Goal: Information Seeking & Learning: Learn about a topic

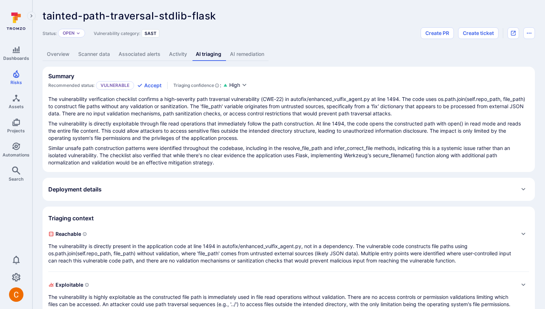
click at [246, 54] on link "AI remediation" at bounding box center [247, 54] width 43 height 13
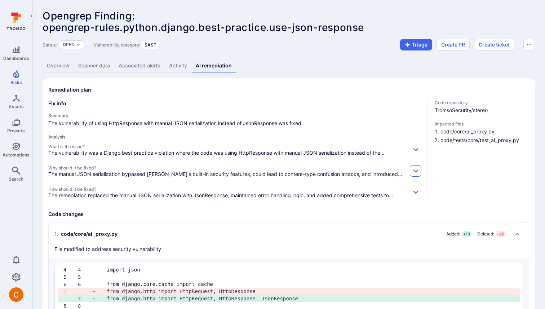
click at [415, 171] on icon "button" at bounding box center [415, 171] width 5 height 3
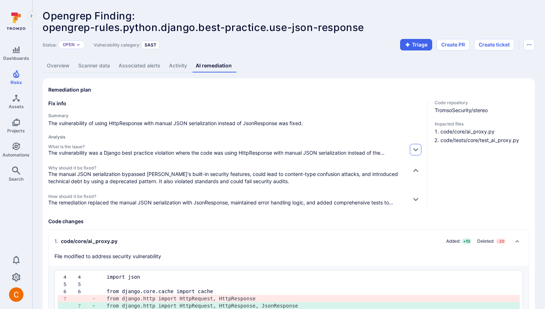
click at [413, 150] on icon "button" at bounding box center [416, 150] width 8 height 8
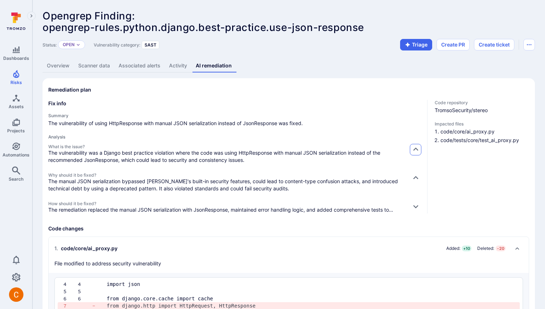
click at [413, 150] on icon "button" at bounding box center [415, 149] width 5 height 3
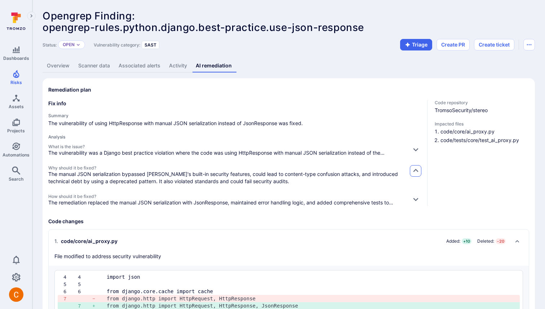
click at [414, 168] on icon "button" at bounding box center [416, 171] width 8 height 8
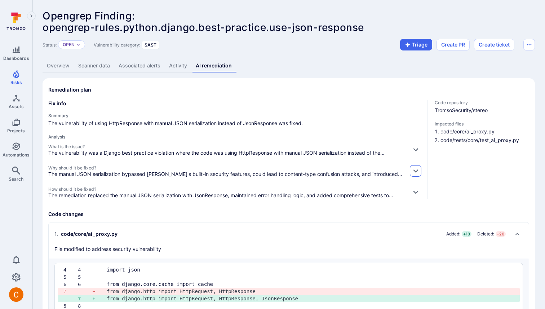
click at [414, 168] on icon "button" at bounding box center [416, 171] width 8 height 8
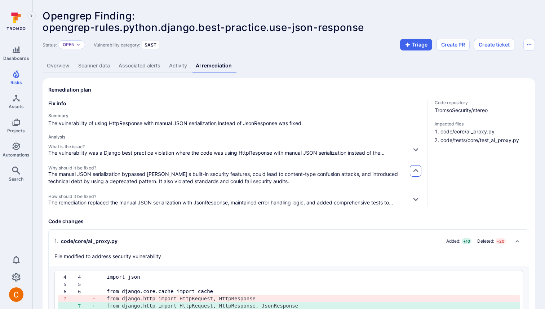
click at [414, 168] on icon "button" at bounding box center [416, 171] width 8 height 8
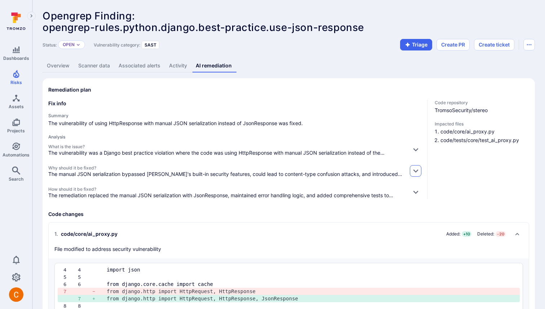
click at [415, 169] on icon "button" at bounding box center [416, 171] width 8 height 8
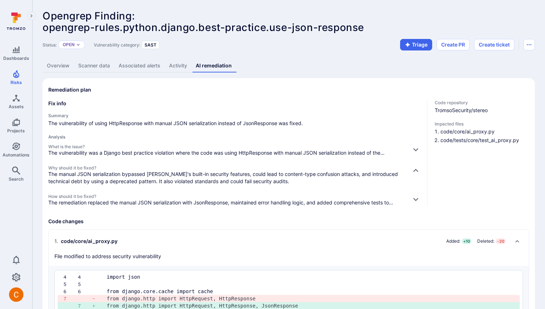
click at [417, 164] on div "What is the issue? The vulnerability was a Django best practice violation where…" at bounding box center [234, 175] width 373 height 62
click at [417, 173] on icon "button" at bounding box center [416, 171] width 8 height 8
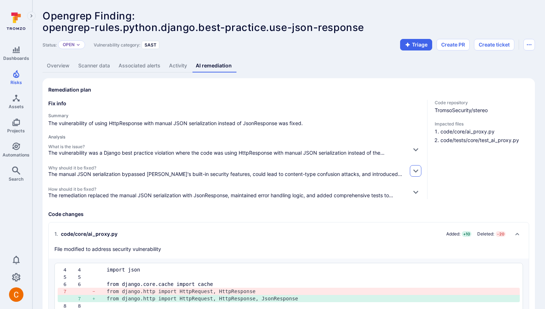
click at [417, 173] on icon "button" at bounding box center [416, 171] width 8 height 8
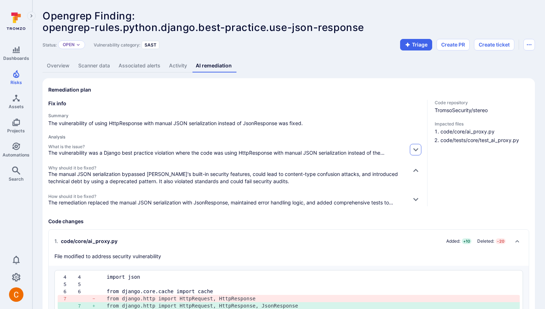
click at [413, 146] on icon "button" at bounding box center [416, 150] width 8 height 8
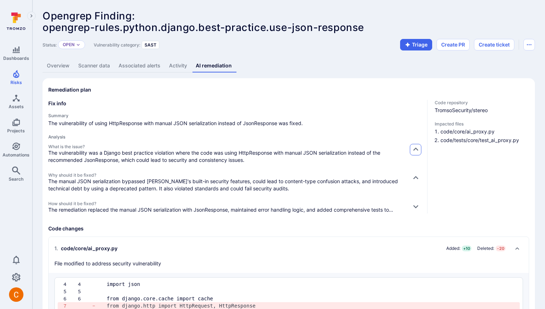
click at [412, 146] on icon "button" at bounding box center [416, 150] width 8 height 8
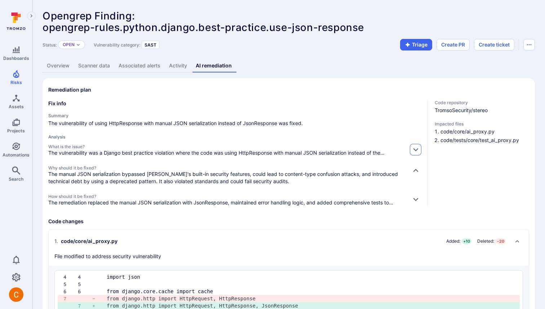
click at [412, 146] on icon "button" at bounding box center [416, 150] width 8 height 8
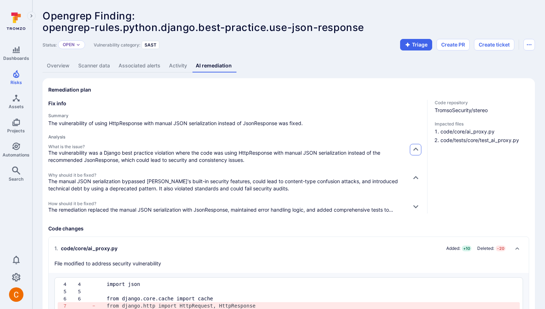
click at [413, 146] on icon "button" at bounding box center [416, 150] width 8 height 8
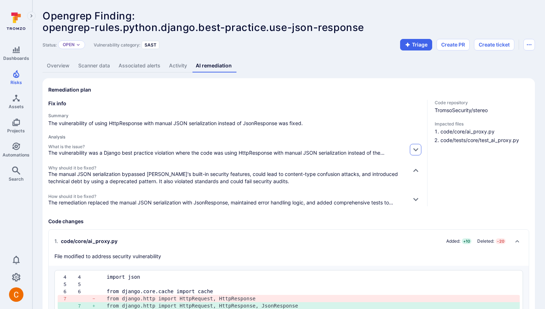
click at [417, 150] on icon "button" at bounding box center [416, 150] width 8 height 8
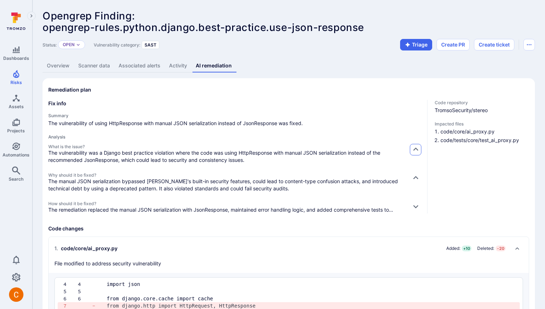
click at [417, 150] on icon "button" at bounding box center [415, 149] width 5 height 3
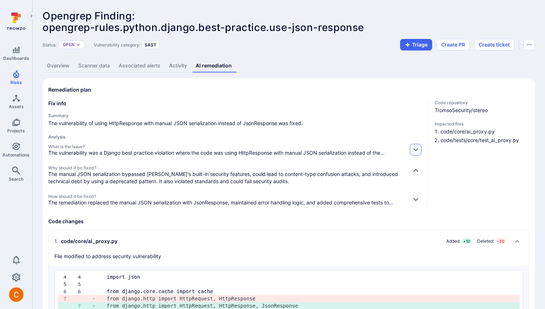
click at [417, 150] on icon "button" at bounding box center [416, 150] width 8 height 8
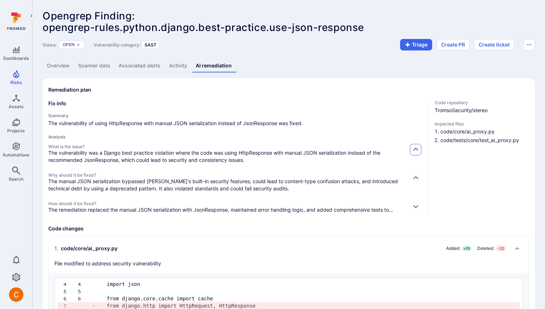
click at [417, 150] on icon "button" at bounding box center [415, 149] width 5 height 3
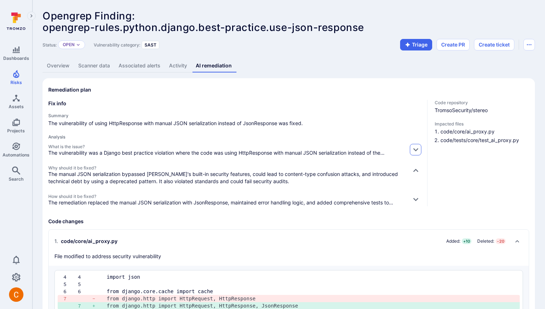
click at [417, 150] on icon "button" at bounding box center [416, 150] width 8 height 8
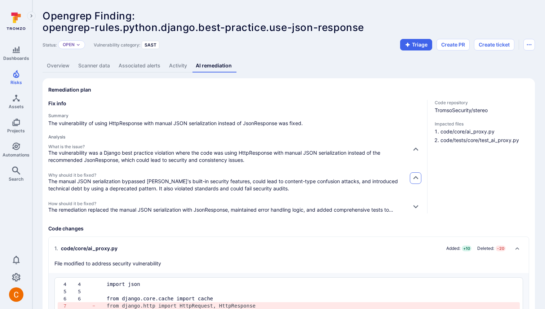
click at [415, 178] on icon "button" at bounding box center [415, 177] width 5 height 3
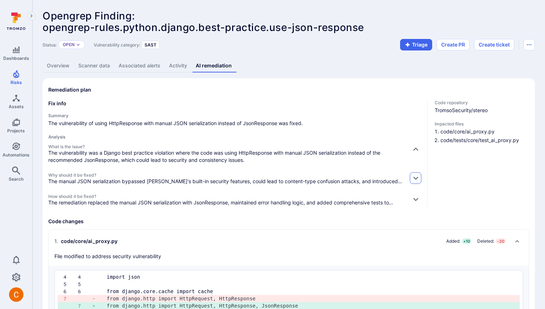
click at [415, 178] on icon "button" at bounding box center [415, 178] width 5 height 3
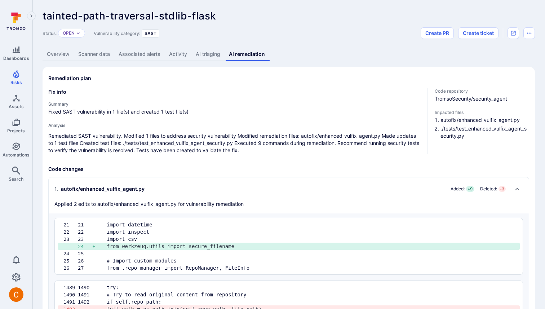
click at [202, 57] on link "AI triaging" at bounding box center [207, 54] width 33 height 13
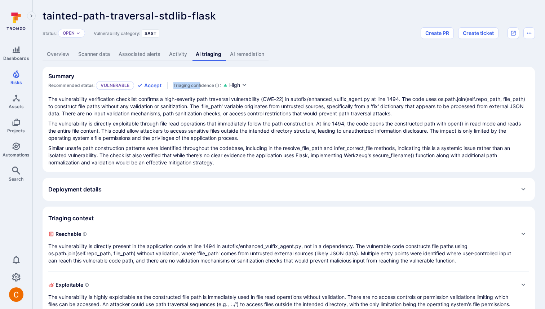
drag, startPoint x: 173, startPoint y: 82, endPoint x: 201, endPoint y: 82, distance: 27.8
click at [201, 82] on span "Triaging confidence" at bounding box center [193, 85] width 41 height 7
click at [202, 82] on span "Triaging confidence" at bounding box center [193, 85] width 41 height 7
copy span "confidence"
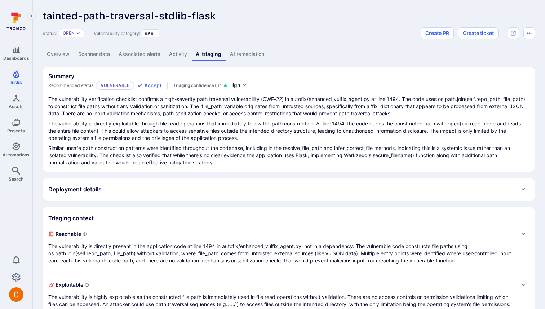
click at [270, 136] on p "The vulnerability is directly exploitable through file read operations that imm…" at bounding box center [288, 131] width 481 height 22
click at [256, 153] on p "Similar unsafe path construction patterns were identified throughout the codeba…" at bounding box center [288, 156] width 481 height 22
click at [252, 106] on p "The vulnerability verification checklist confirms a high-severity path traversa…" at bounding box center [288, 107] width 481 height 22
click at [305, 114] on p "The vulnerability verification checklist confirms a high-severity path traversa…" at bounding box center [288, 107] width 481 height 22
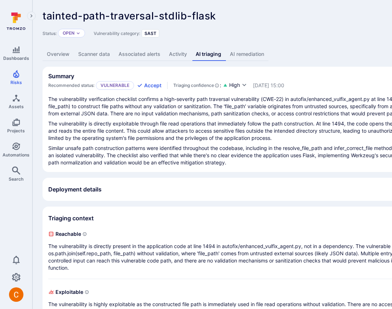
click at [301, 110] on p "The vulnerability verification checklist confirms a high-severity path traversa…" at bounding box center [275, 107] width 455 height 22
click at [320, 66] on div "tainted-path-traversal-stdlib-flask ... Show more Status: Open Vulnerability ca…" at bounding box center [275, 198] width 487 height 396
click at [261, 113] on p "The vulnerability verification checklist confirms a high-severity path traversa…" at bounding box center [275, 107] width 455 height 22
click at [279, 71] on section "Summary Recommended status: Vulnerable Accept Triaging confidence : High Aug 18…" at bounding box center [276, 119] width 467 height 105
drag, startPoint x: 173, startPoint y: 81, endPoint x: 211, endPoint y: 86, distance: 38.2
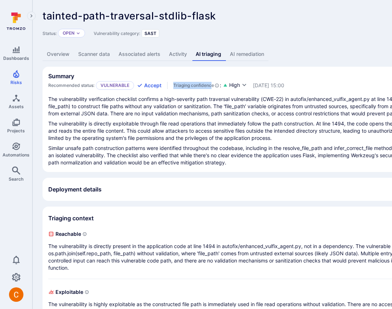
click at [211, 86] on div "Recommended status: Vulnerable Accept Triaging confidence : High Aug 18, 2025 a…" at bounding box center [166, 85] width 236 height 9
copy span "Triaging confidenc"
click at [230, 142] on p "The vulnerability is directly exploitable through file read operations that imm…" at bounding box center [275, 131] width 455 height 22
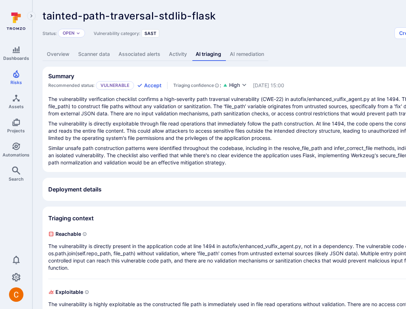
click at [300, 74] on div "Summary Recommended status: Vulnerable Accept Triaging confidence : High [DATE]…" at bounding box center [275, 80] width 455 height 17
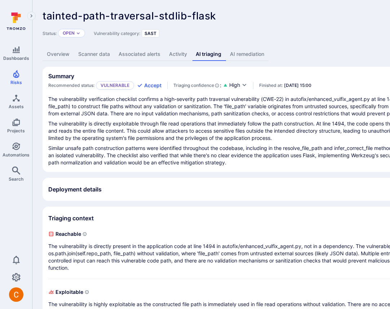
click at [322, 65] on div "tainted-path-traversal-stdlib-flask ... Show more Status: Open Vulnerability ca…" at bounding box center [275, 198] width 487 height 396
click at [318, 66] on div "tainted-path-traversal-stdlib-flask ... Show more Status: Open Vulnerability ca…" at bounding box center [275, 198] width 487 height 396
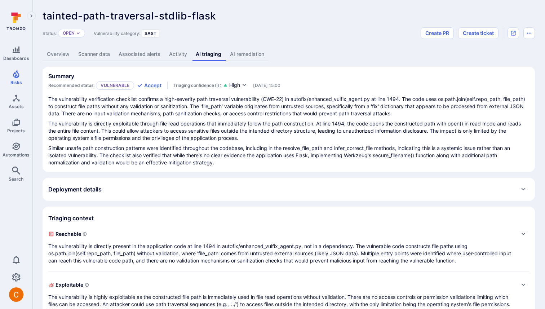
click at [383, 78] on div "Summary Recommended status: Vulnerable Accept Triaging confidence : High Aug 18…" at bounding box center [288, 80] width 481 height 17
click at [356, 88] on div "Summary Recommended status: Vulnerable Accept Triaging confidence : High Aug 18…" at bounding box center [288, 80] width 481 height 17
click at [245, 138] on p "The vulnerability is directly exploitable through file read operations that imm…" at bounding box center [288, 131] width 481 height 22
